Goal: Information Seeking & Learning: Learn about a topic

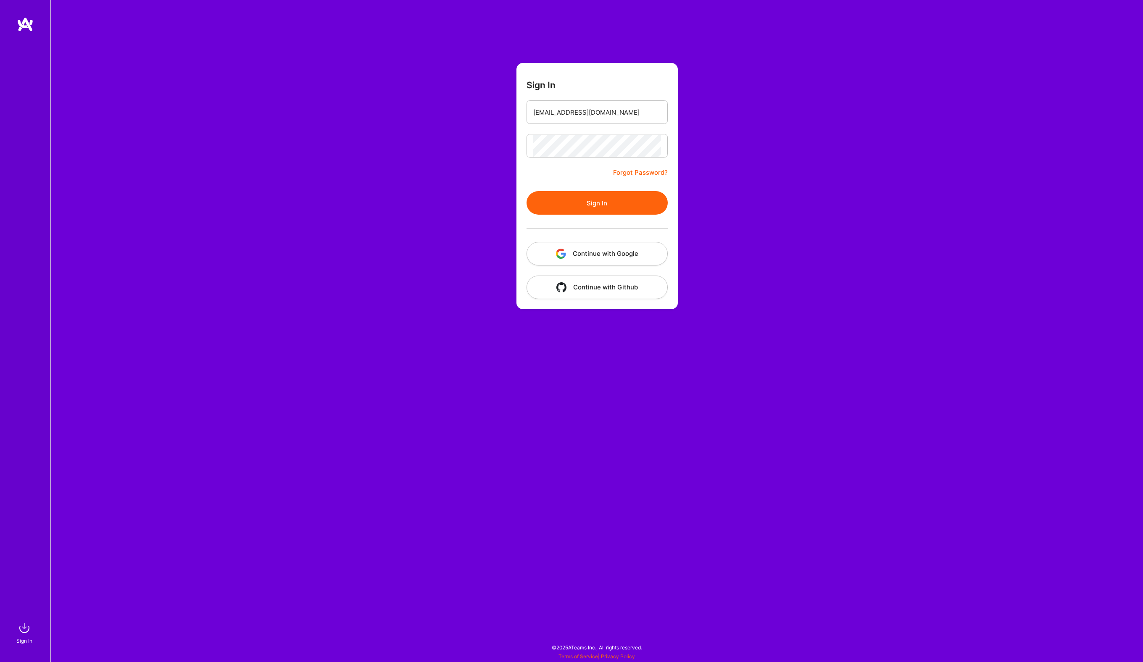
click at [585, 198] on button "Sign In" at bounding box center [597, 203] width 141 height 24
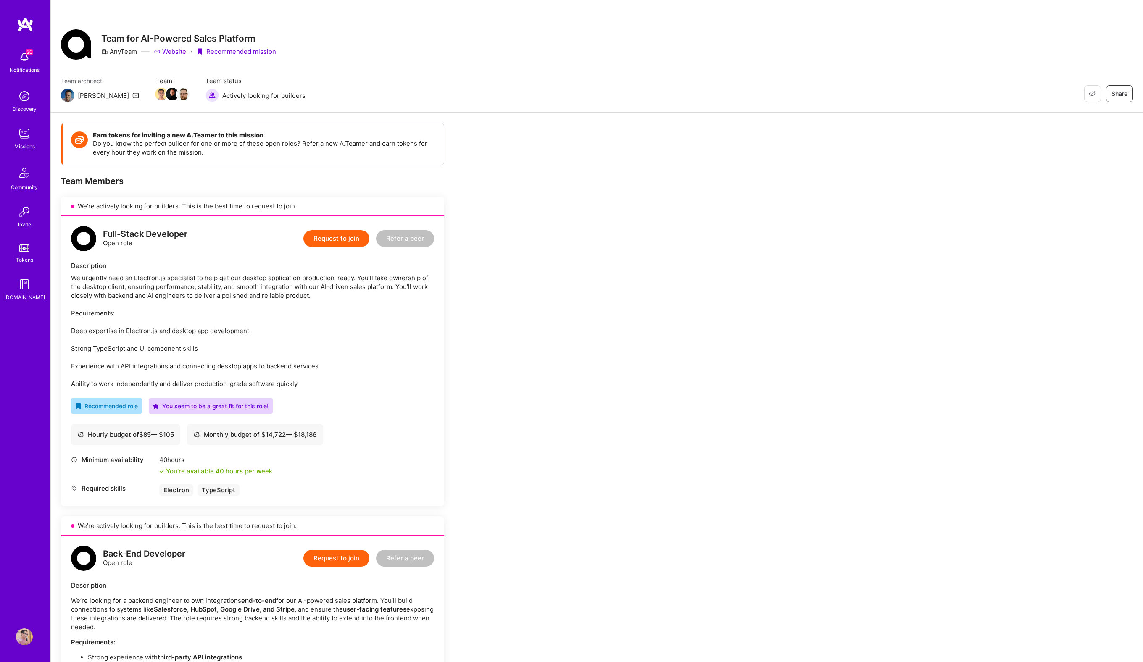
scroll to position [14, 0]
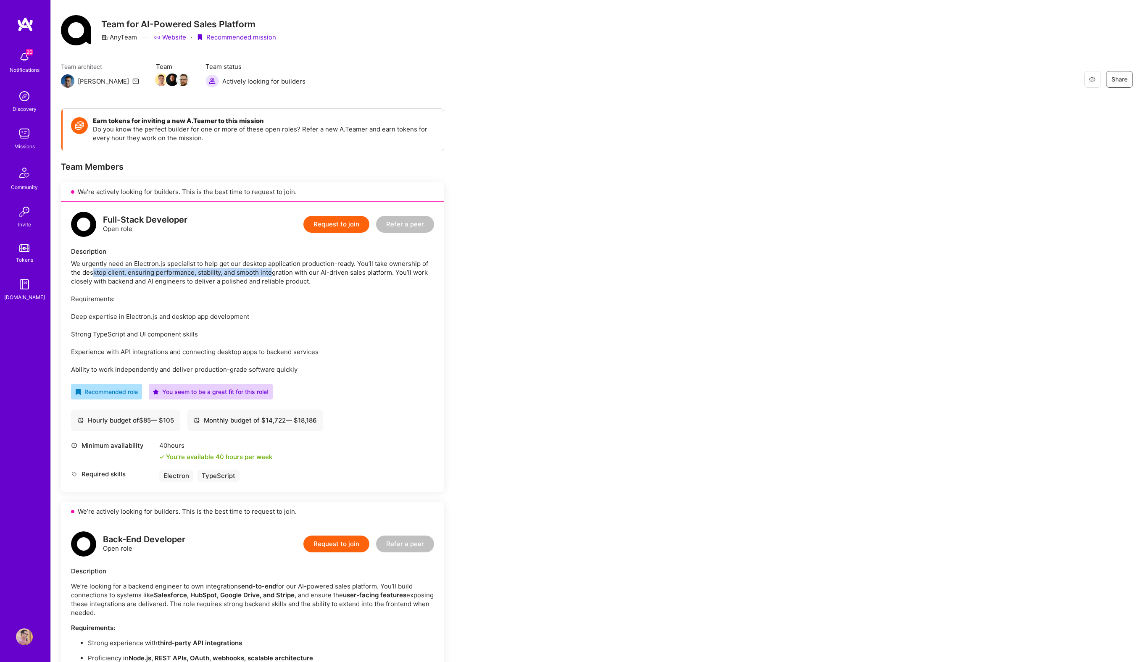
drag, startPoint x: 93, startPoint y: 269, endPoint x: 272, endPoint y: 269, distance: 179.5
click at [272, 269] on div "We urgently need an Electron.js specialist to help get our desktop application …" at bounding box center [252, 316] width 363 height 115
drag, startPoint x: 339, startPoint y: 268, endPoint x: 126, endPoint y: 268, distance: 212.7
click at [127, 268] on div "We urgently need an Electron.js specialist to help get our desktop application …" at bounding box center [252, 316] width 363 height 115
click at [83, 274] on div "We urgently need an Electron.js specialist to help get our desktop application …" at bounding box center [252, 316] width 363 height 115
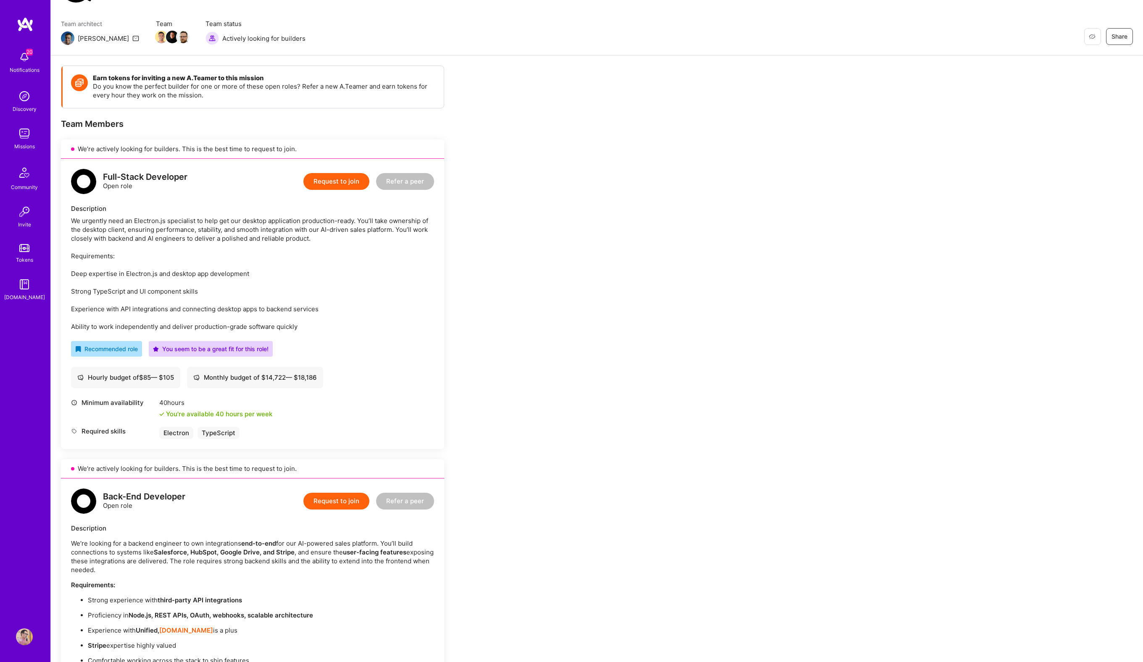
scroll to position [0, 0]
